Goal: Information Seeking & Learning: Check status

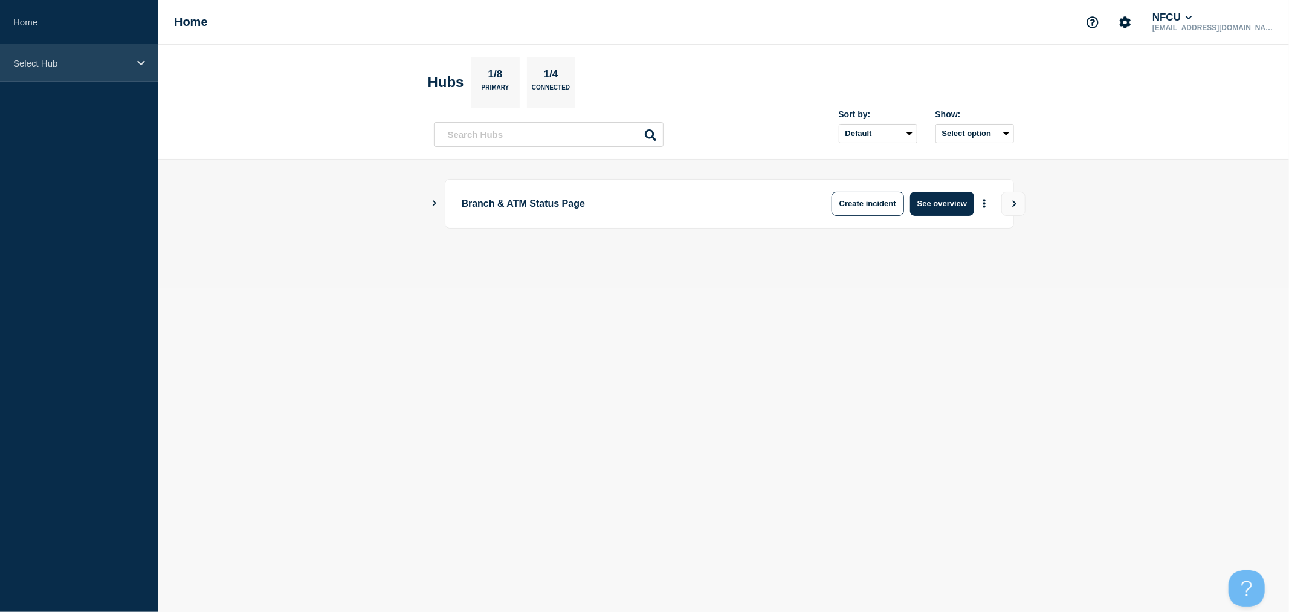
click at [119, 63] on p "Select Hub" at bounding box center [71, 63] width 116 height 10
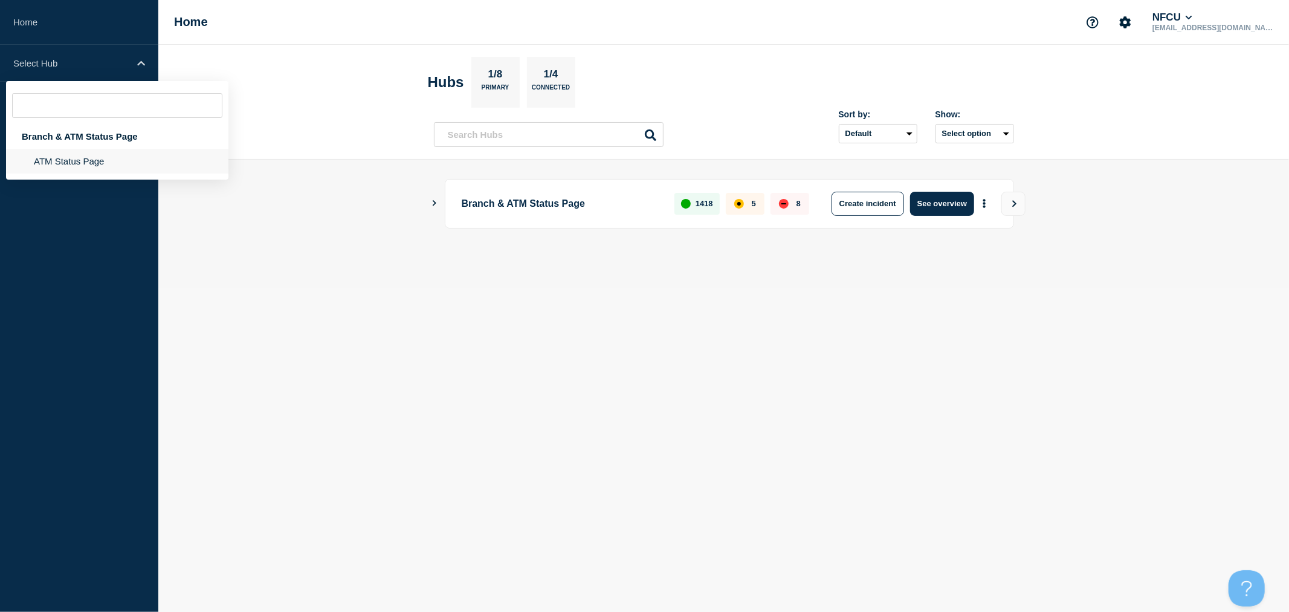
click at [71, 163] on li "ATM Status Page" at bounding box center [117, 161] width 222 height 25
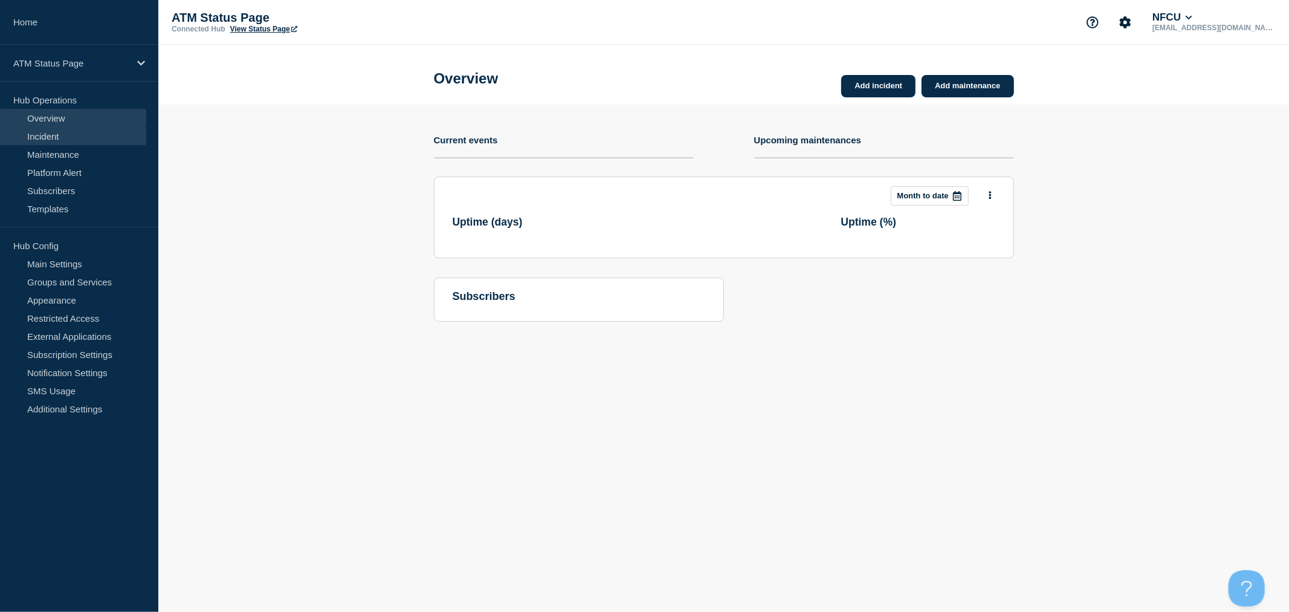
click at [66, 141] on link "Incident" at bounding box center [73, 136] width 146 height 18
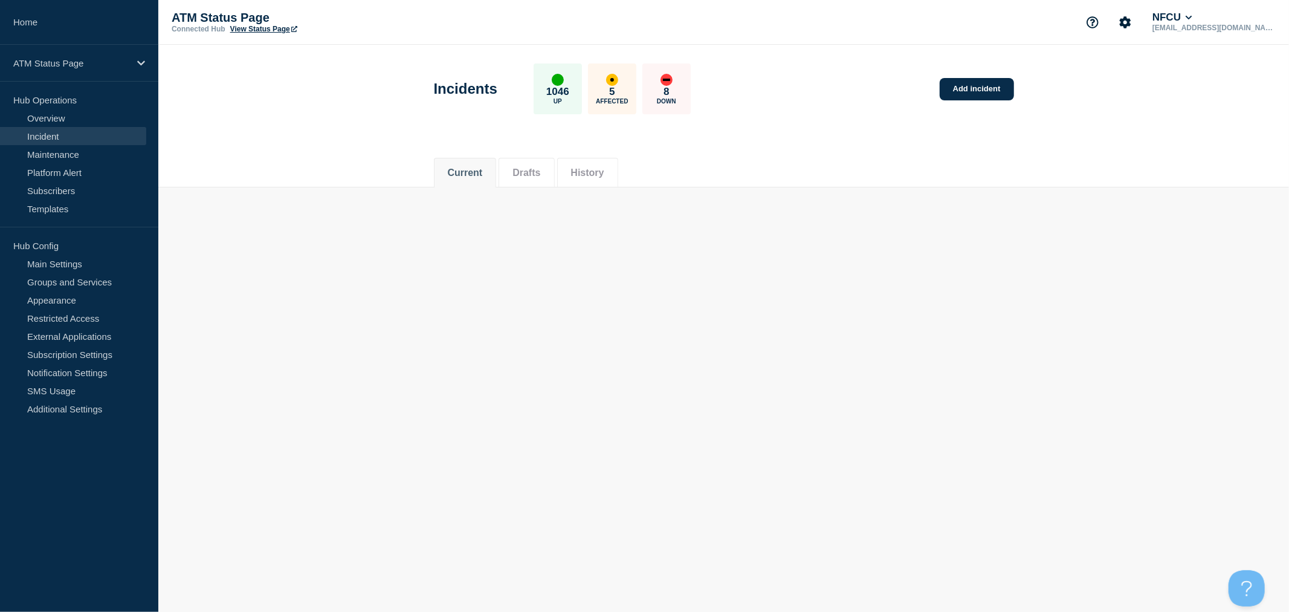
click at [604, 174] on button "History" at bounding box center [587, 172] width 33 height 11
click at [91, 135] on link "Incident" at bounding box center [73, 136] width 146 height 18
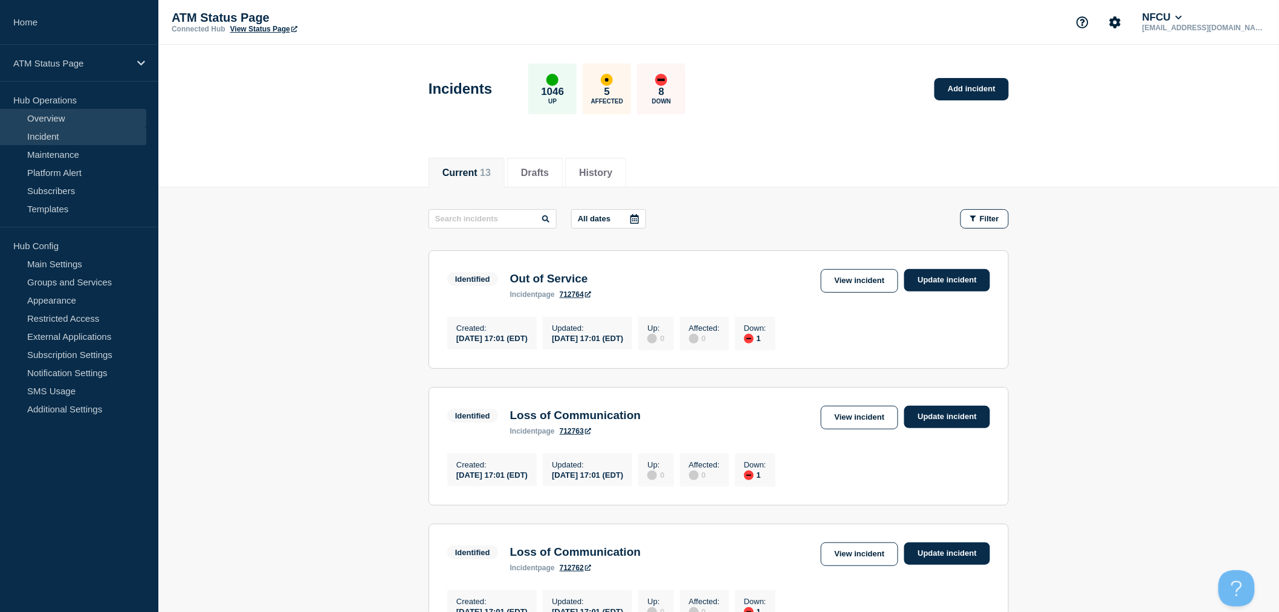
click at [77, 122] on link "Overview" at bounding box center [73, 118] width 146 height 18
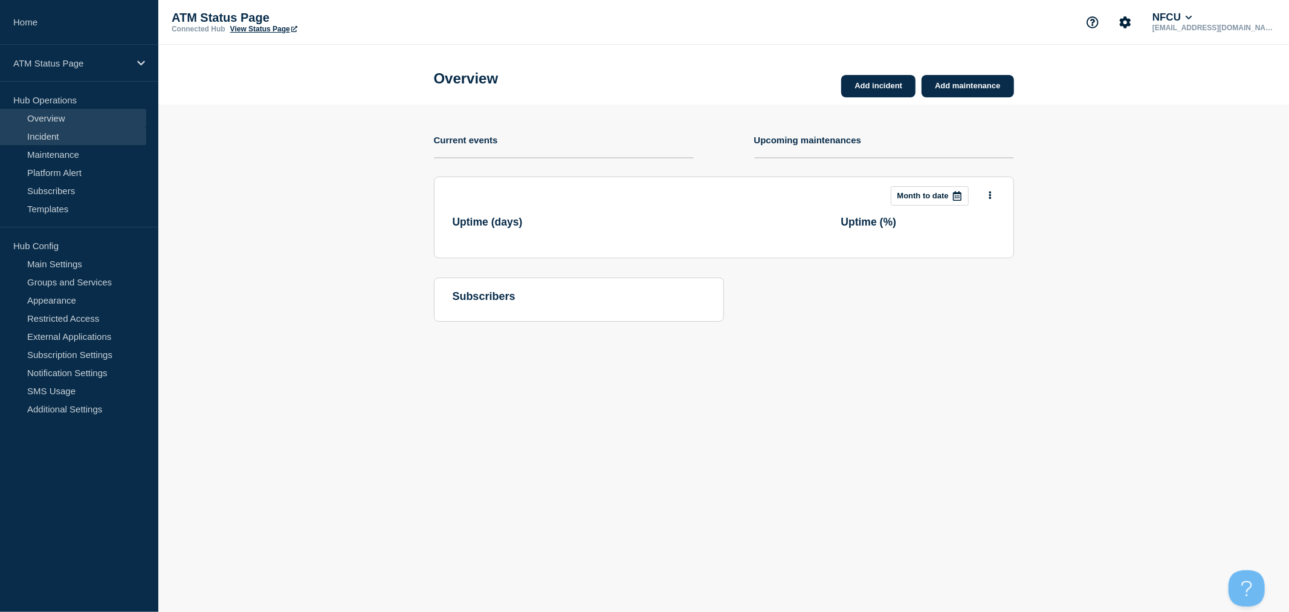
click at [76, 131] on link "Incident" at bounding box center [73, 136] width 146 height 18
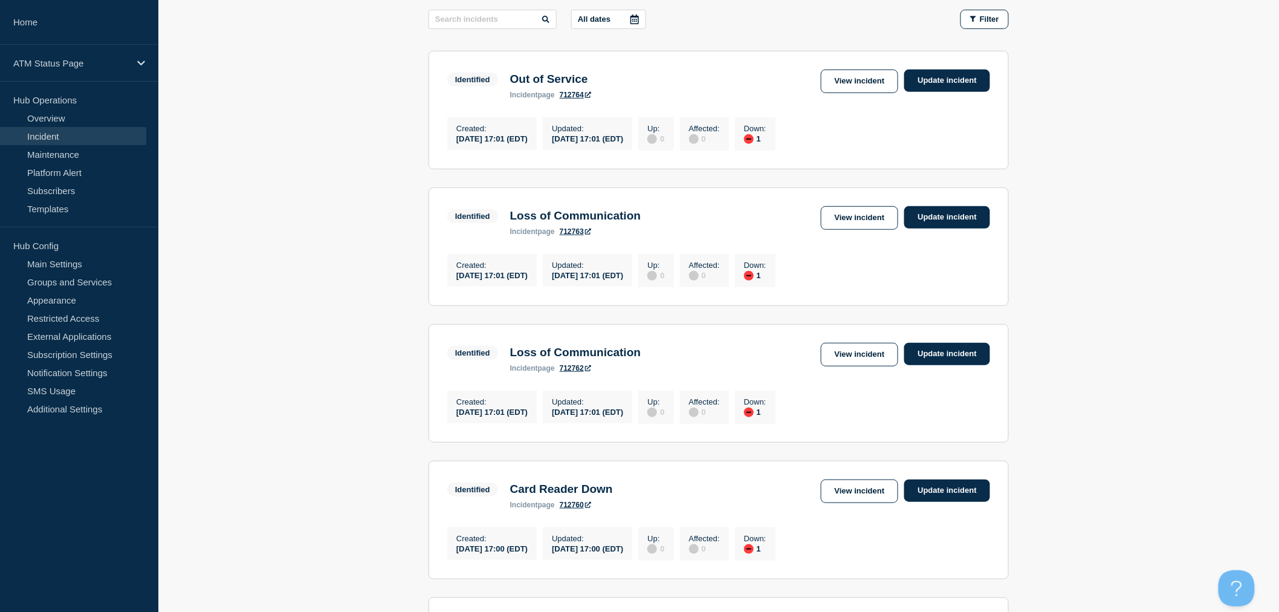
scroll to position [201, 0]
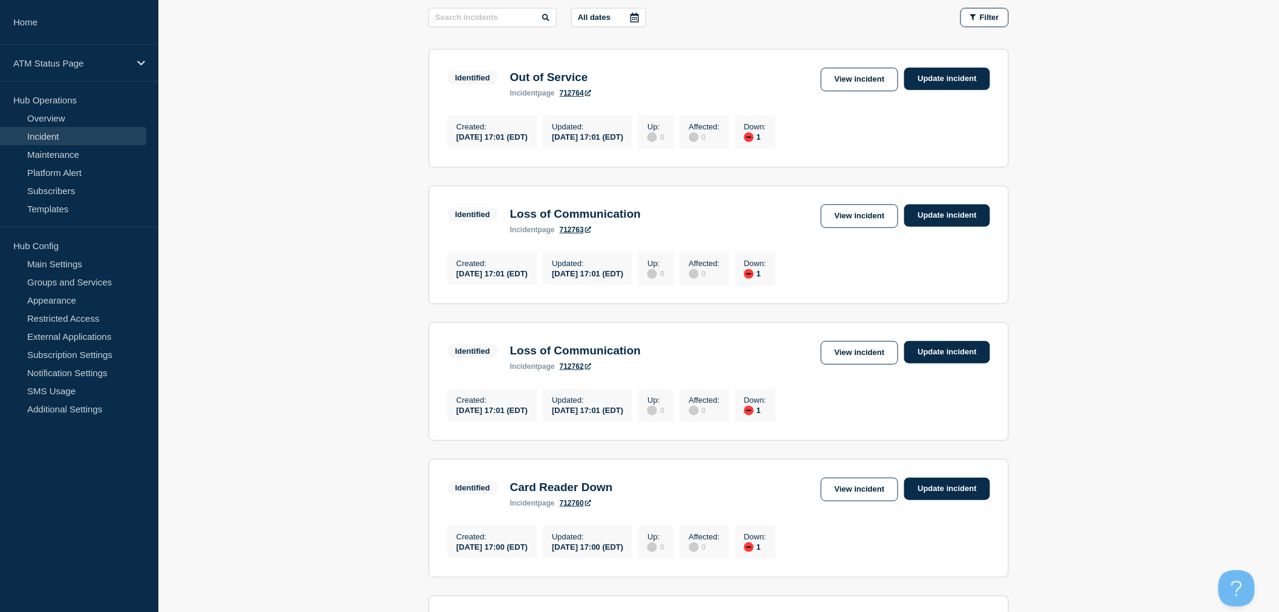
click at [781, 285] on div "Up : 0 Affected : 0 Down : 1" at bounding box center [709, 268] width 143 height 33
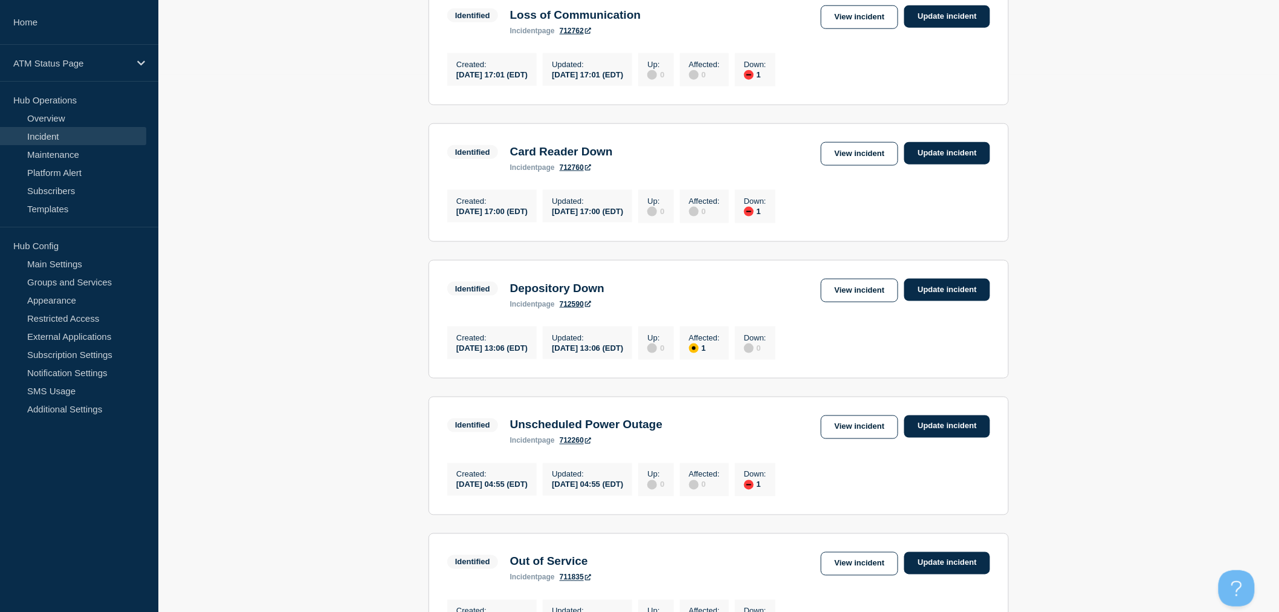
scroll to position [604, 0]
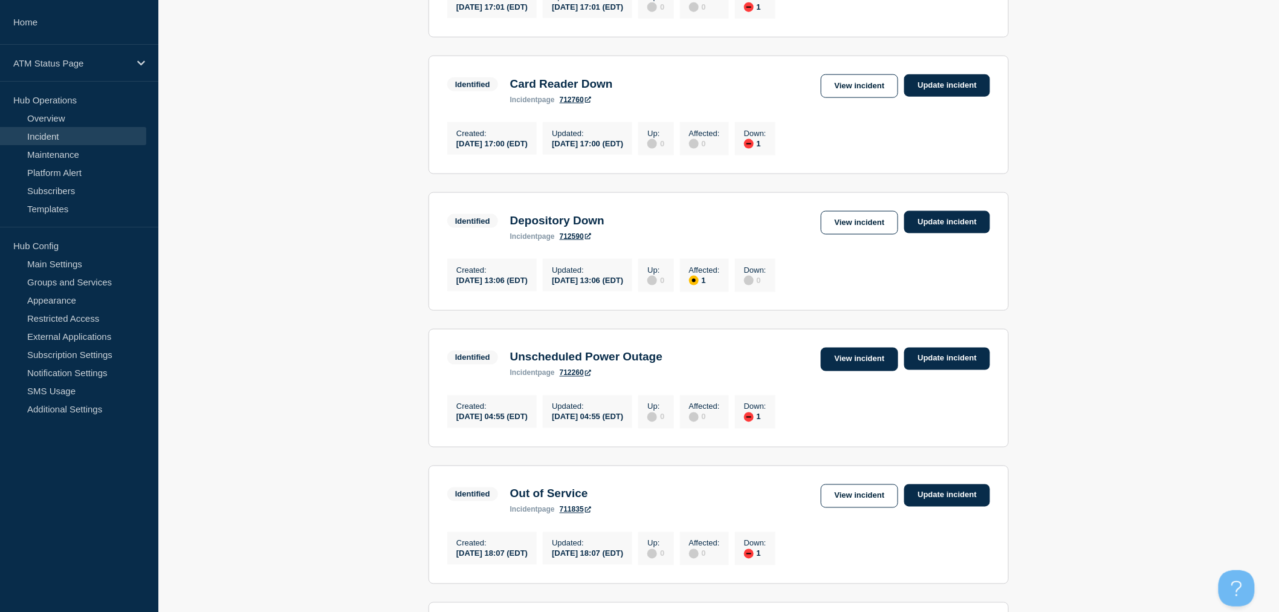
click at [880, 371] on link "View incident" at bounding box center [860, 360] width 78 height 24
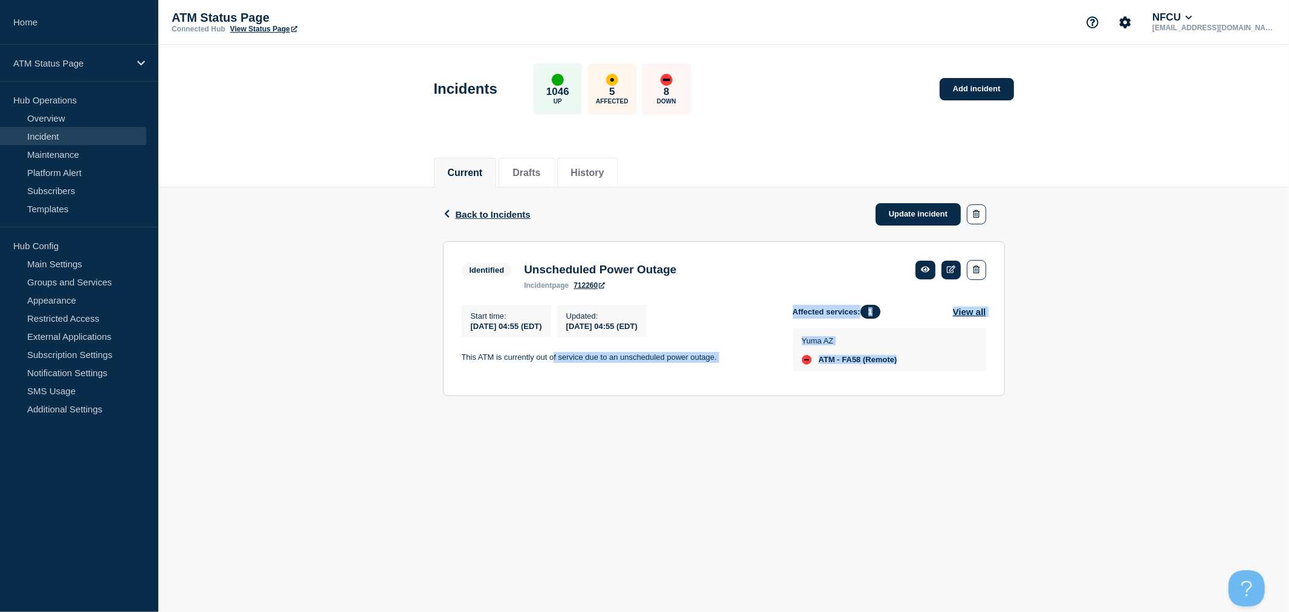
drag, startPoint x: 554, startPoint y: 361, endPoint x: 922, endPoint y: 365, distance: 368.2
click at [922, 365] on div "Start time : [DATE] 04:55 (EDT) Updated : [DATE] 04:55 (EDT) This ATM is curren…" at bounding box center [724, 341] width 525 height 73
click at [918, 377] on div "Yuma AZ ATM - FA58 (Remote)" at bounding box center [889, 352] width 193 height 49
click at [903, 414] on div "Back Back to Incidents Update incident Identified Unscheduled Power Outage Star…" at bounding box center [724, 300] width 580 height 227
drag, startPoint x: 912, startPoint y: 360, endPoint x: 837, endPoint y: 358, distance: 75.0
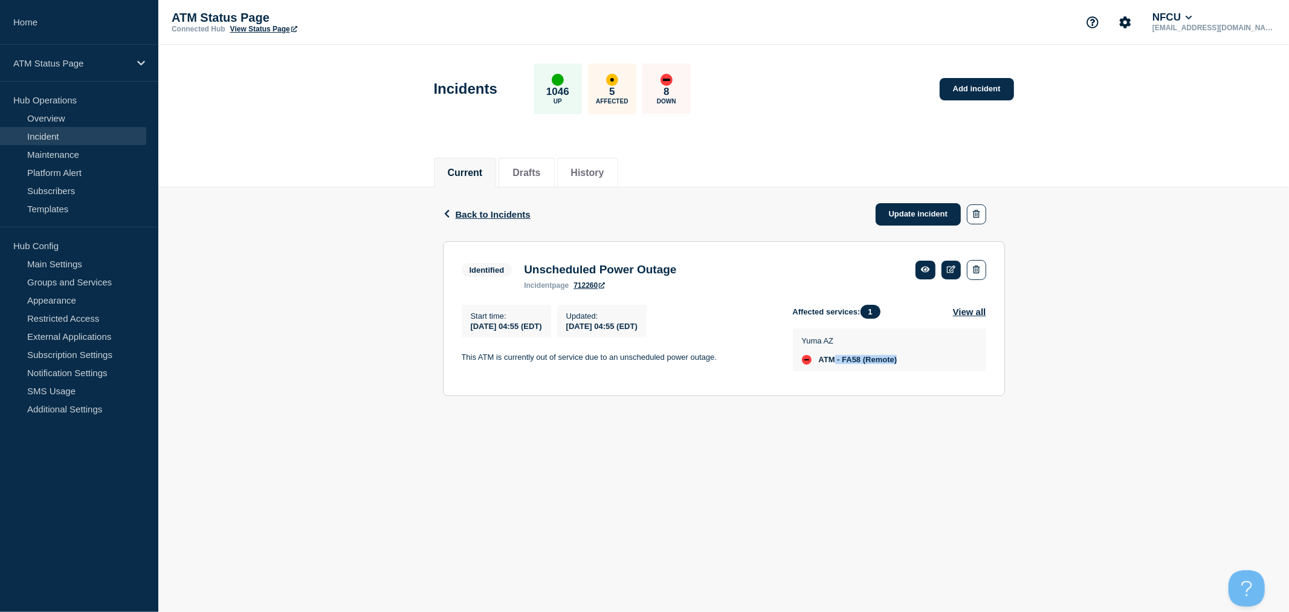
click at [837, 358] on div "Yuma AZ ATM - FA58 (Remote)" at bounding box center [889, 350] width 175 height 30
click at [630, 539] on body "Home ATM Status Page Hub Operations Overview Incident Maintenance Platform Aler…" at bounding box center [644, 306] width 1289 height 612
click at [485, 212] on span "Back to Incidents" at bounding box center [493, 214] width 75 height 10
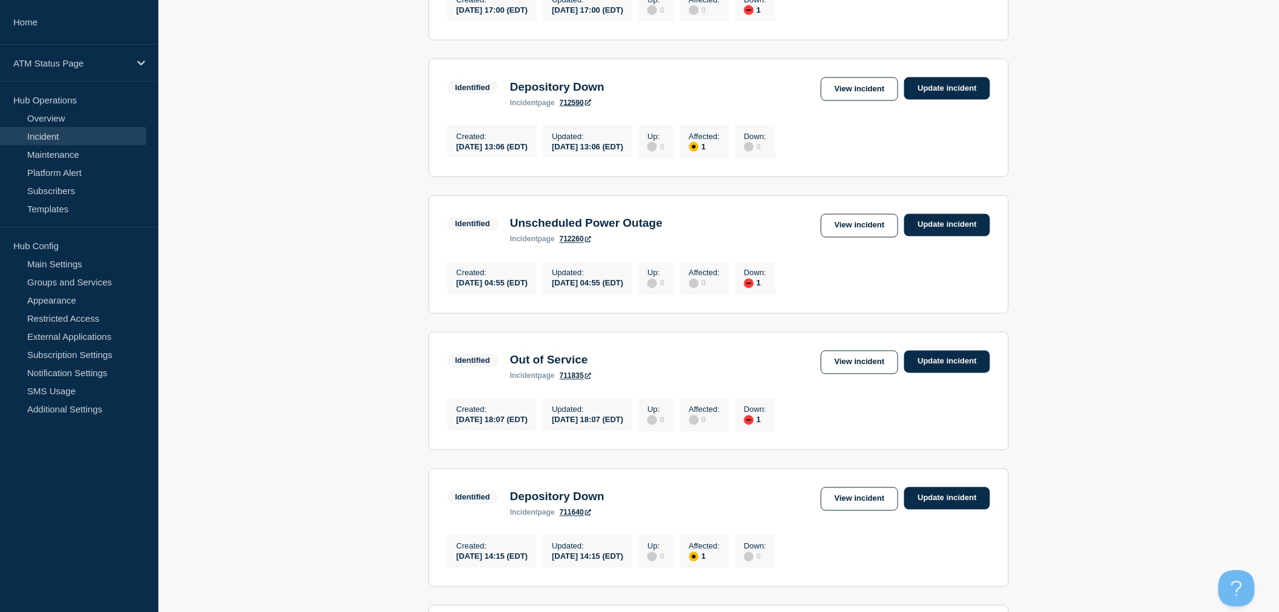
scroll to position [725, 0]
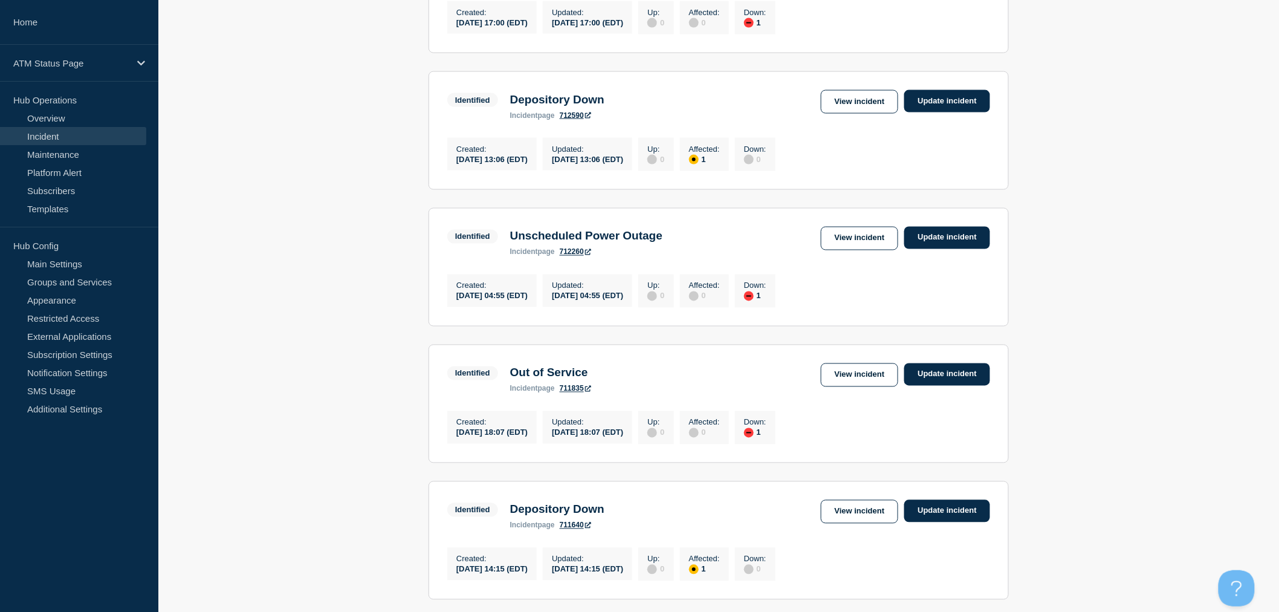
click at [1153, 509] on main "All dates Filter Identified 1 Down Out of Service Created [DATE] 17:01 (EDT) Up…" at bounding box center [718, 176] width 1121 height 1429
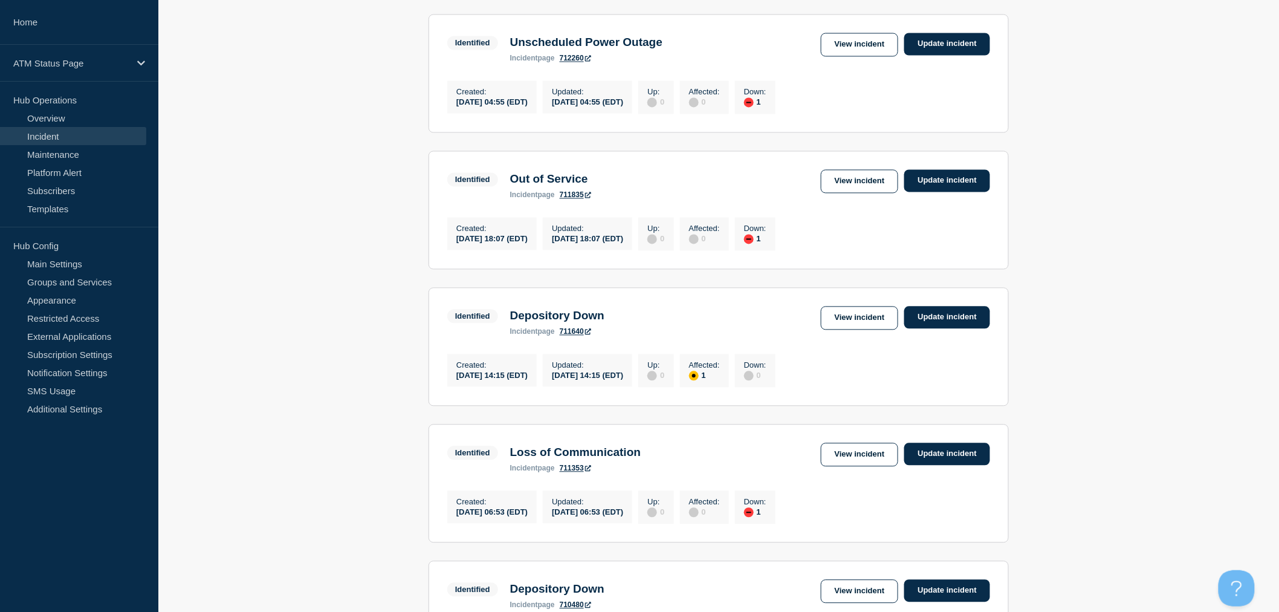
scroll to position [1061, 0]
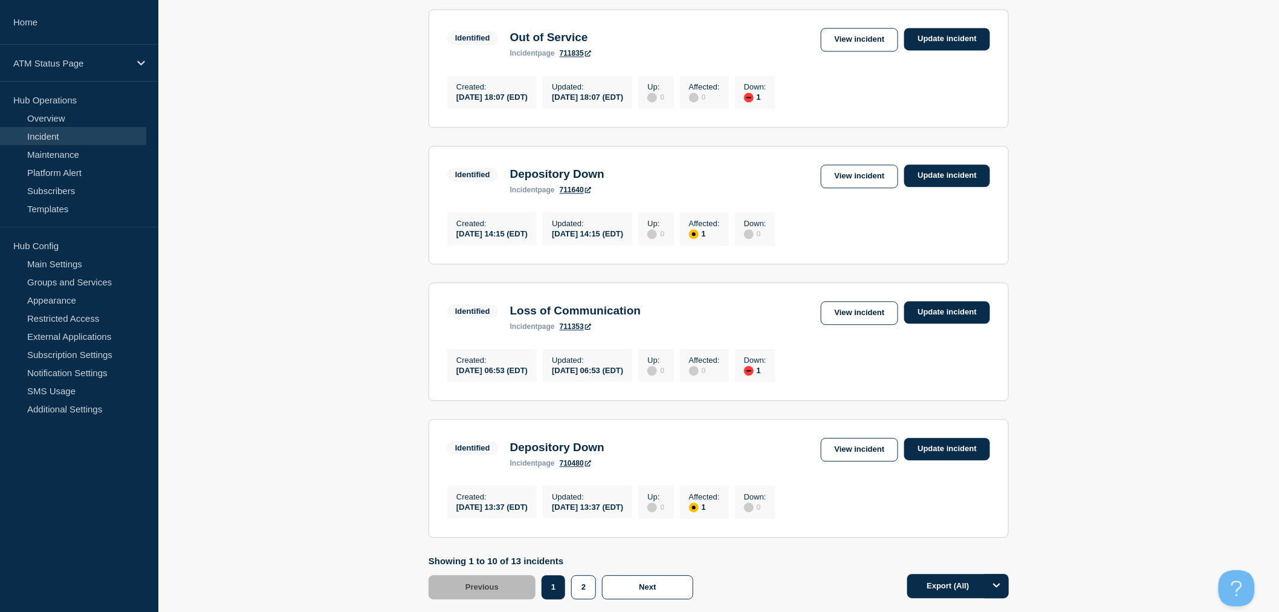
drag, startPoint x: 374, startPoint y: 210, endPoint x: 348, endPoint y: 87, distance: 125.3
drag, startPoint x: 1167, startPoint y: 264, endPoint x: 1192, endPoint y: 58, distance: 207.6
